Goal: Task Accomplishment & Management: Manage account settings

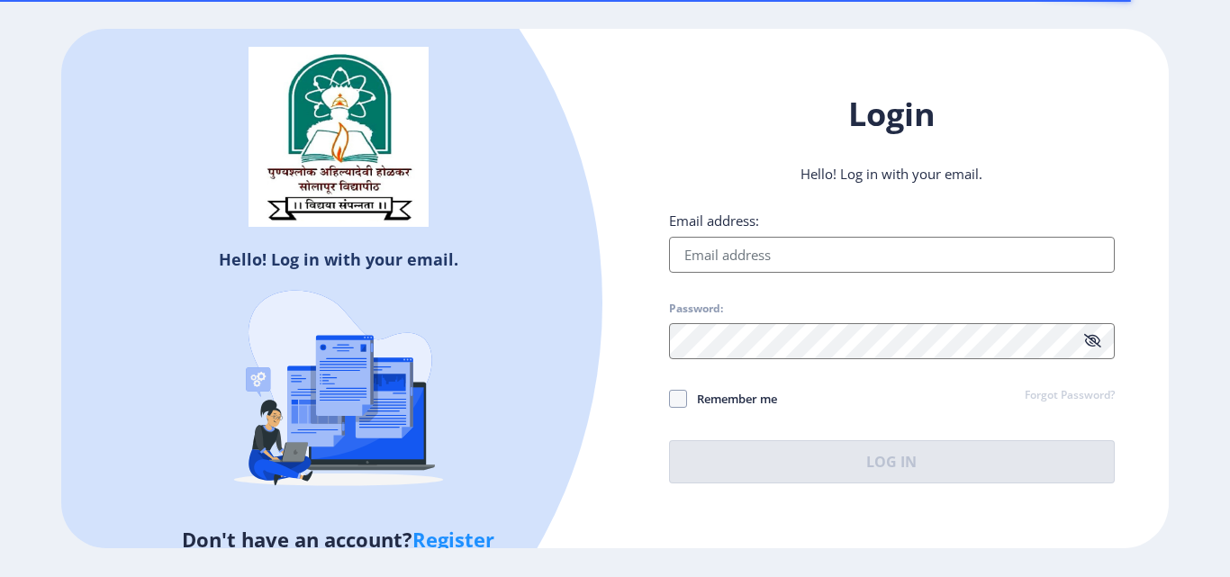
type input "[EMAIL_ADDRESS][DOMAIN_NAME]"
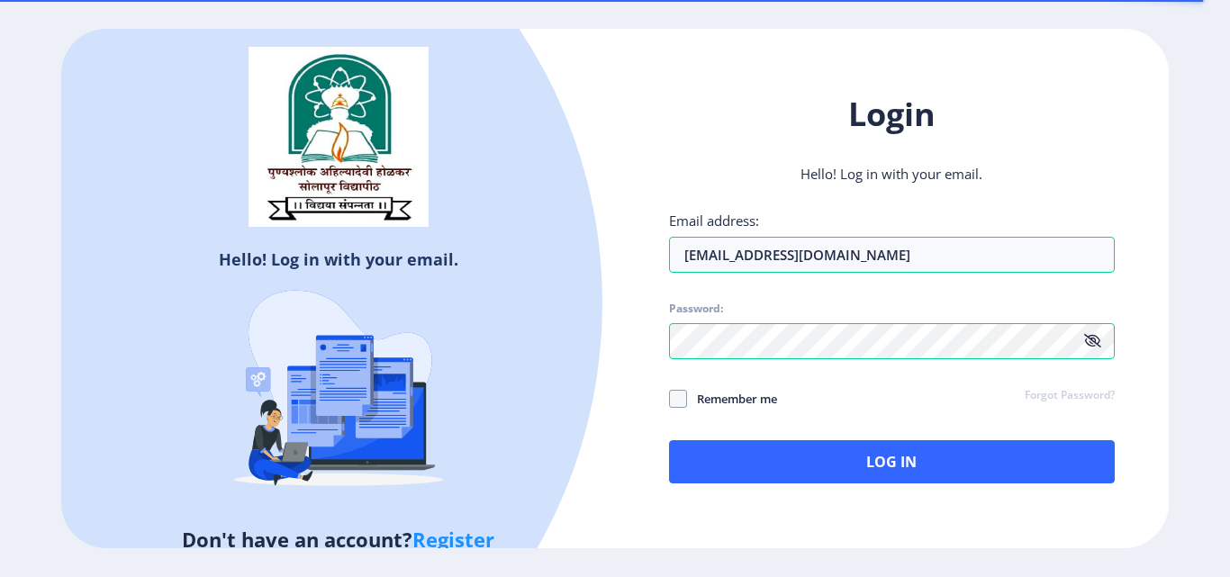
click at [1099, 338] on icon at bounding box center [1092, 341] width 17 height 14
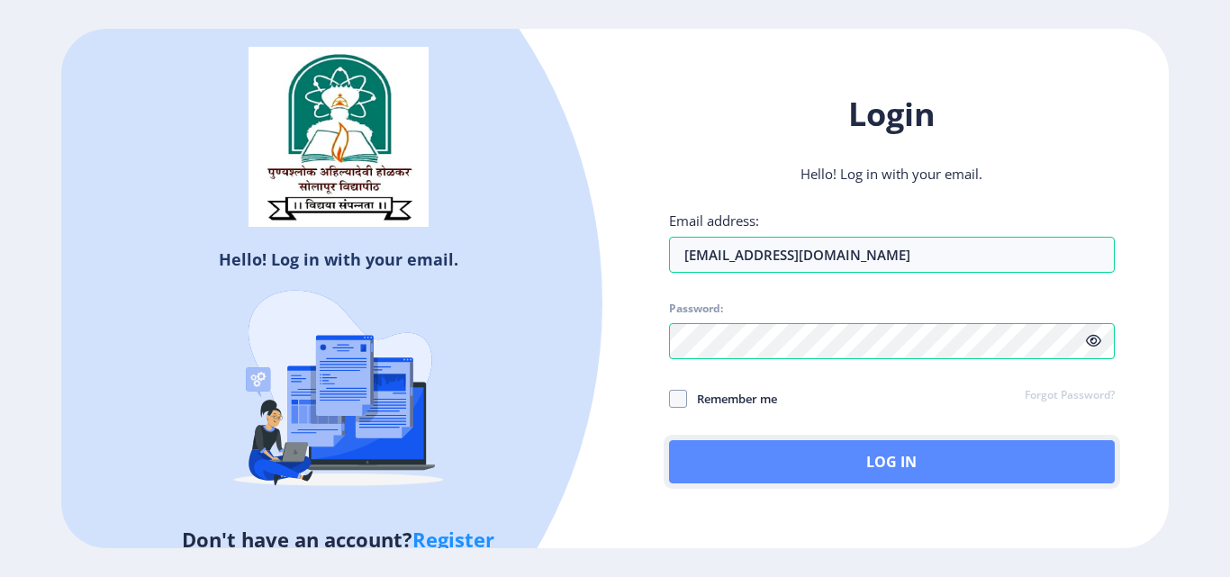
click at [799, 458] on button "Log In" at bounding box center [892, 461] width 446 height 43
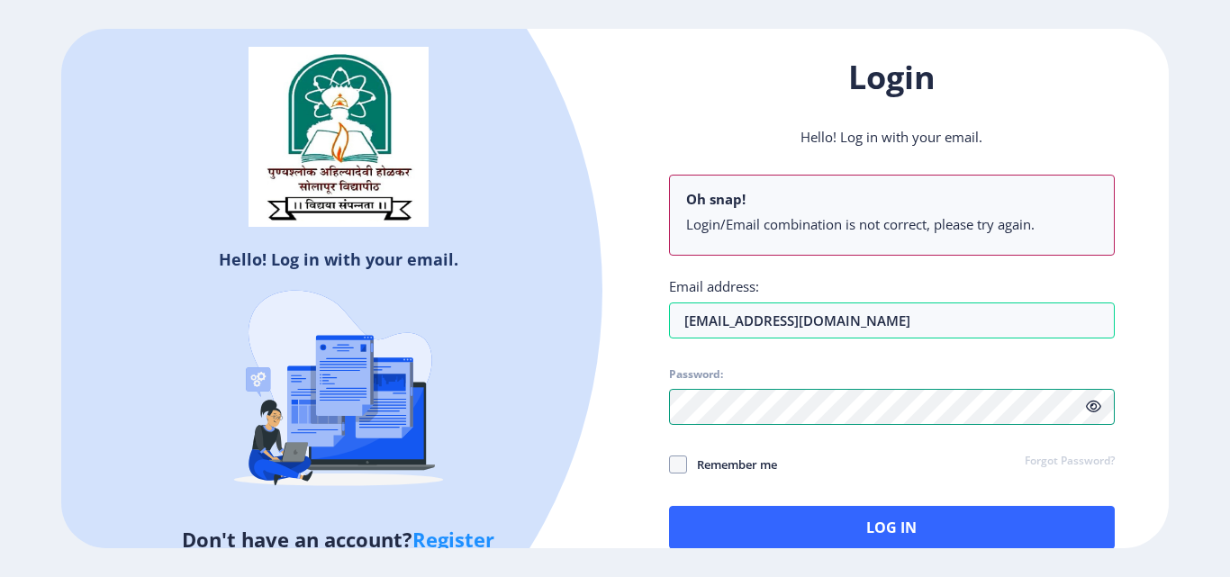
click at [420, 511] on div "Hello! Log in with your email. Don't have an account? Register Login Hello! Log…" at bounding box center [614, 289] width 1107 height 520
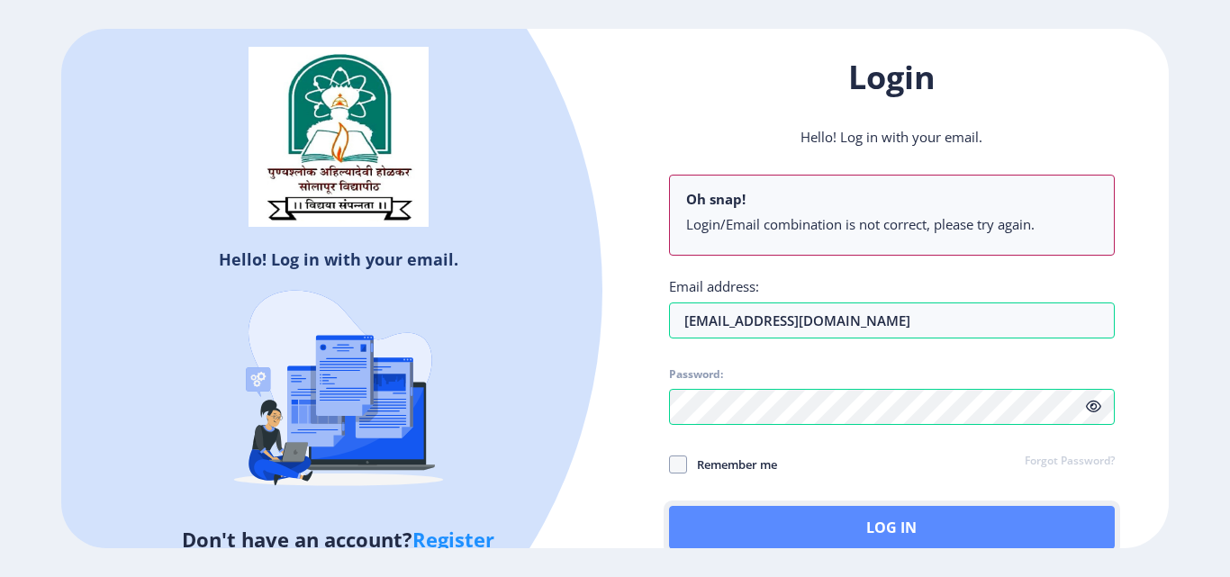
click at [699, 532] on button "Log In" at bounding box center [892, 527] width 446 height 43
